Goal: Task Accomplishment & Management: Manage account settings

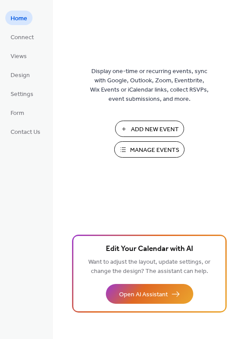
click at [139, 154] on span "Manage Events" at bounding box center [154, 150] width 49 height 9
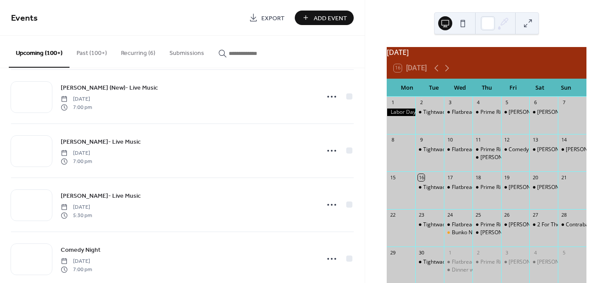
scroll to position [457, 0]
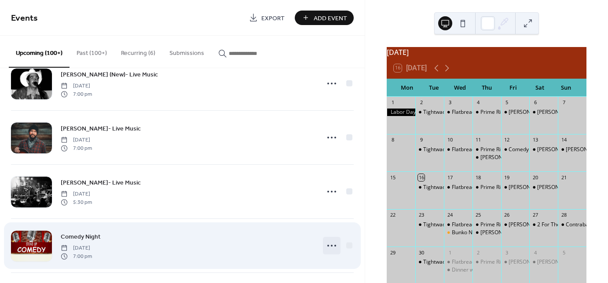
click at [327, 243] on icon at bounding box center [331, 246] width 14 height 14
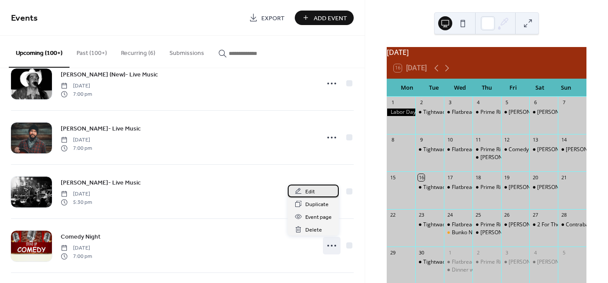
click at [316, 193] on div "Edit" at bounding box center [313, 191] width 51 height 13
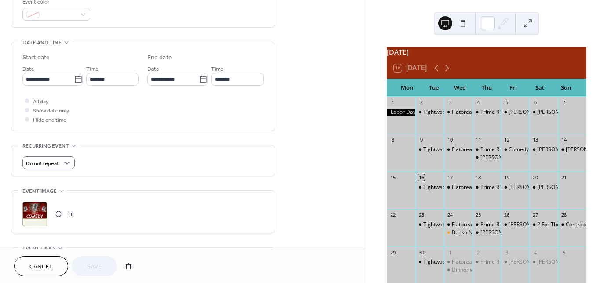
scroll to position [246, 0]
click at [70, 213] on button "button" at bounding box center [71, 212] width 12 height 12
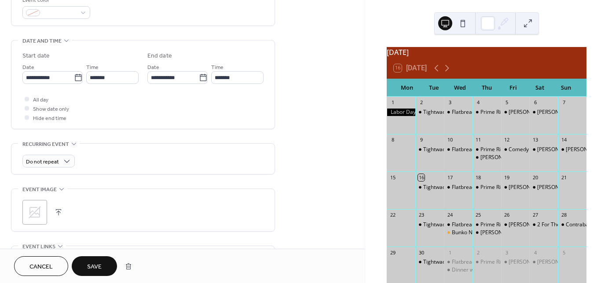
click at [38, 214] on icon at bounding box center [35, 212] width 12 height 12
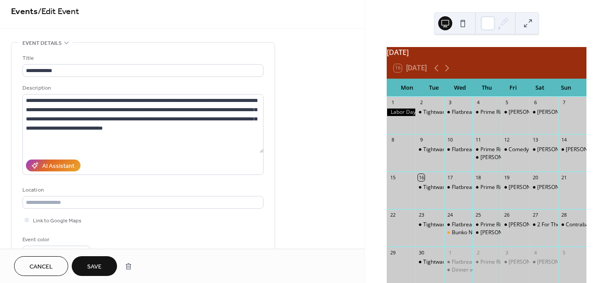
scroll to position [0, 0]
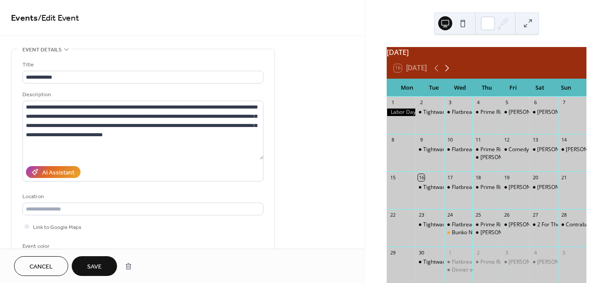
click at [447, 73] on icon at bounding box center [446, 68] width 11 height 11
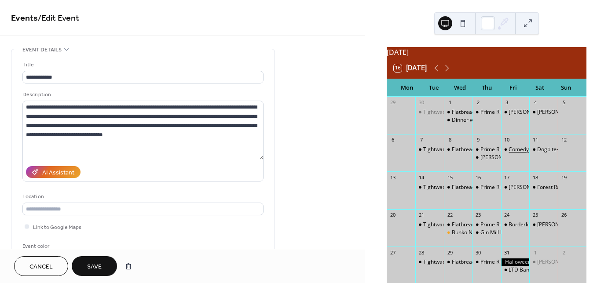
click at [515, 153] on div "Comedy Night" at bounding box center [525, 149] width 35 height 7
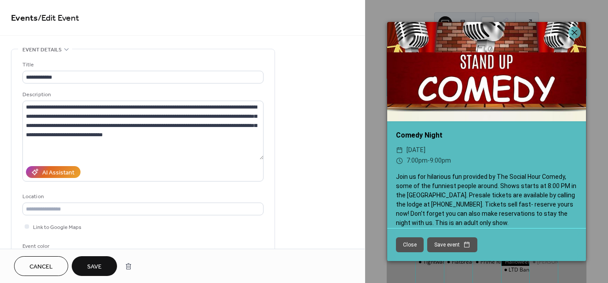
click at [95, 264] on span "Save" at bounding box center [94, 266] width 15 height 9
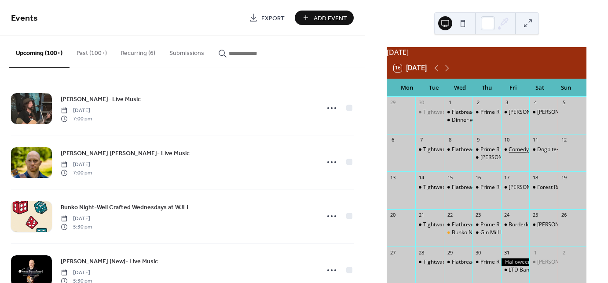
click at [515, 153] on div "Comedy Night" at bounding box center [525, 149] width 35 height 7
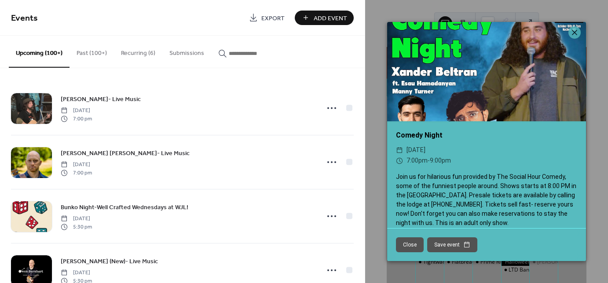
drag, startPoint x: 510, startPoint y: 69, endPoint x: 511, endPoint y: 81, distance: 12.4
click at [511, 81] on div at bounding box center [486, 71] width 199 height 99
click at [519, 54] on div at bounding box center [486, 71] width 199 height 99
click at [577, 32] on icon at bounding box center [574, 32] width 11 height 11
